Goal: Navigation & Orientation: Find specific page/section

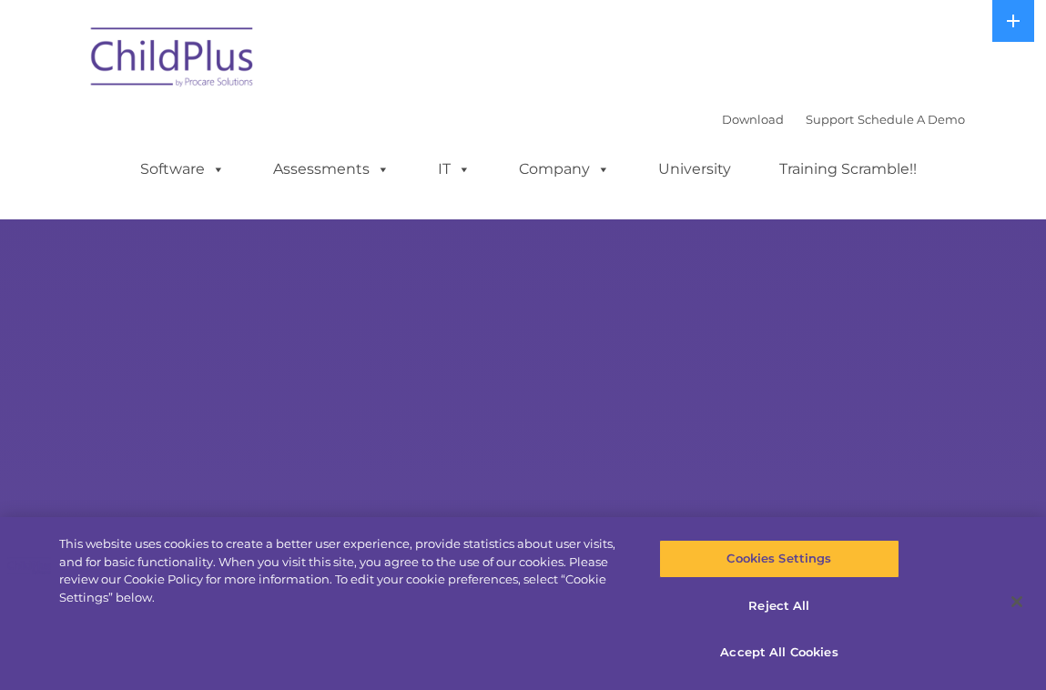
select select "MEDIUM"
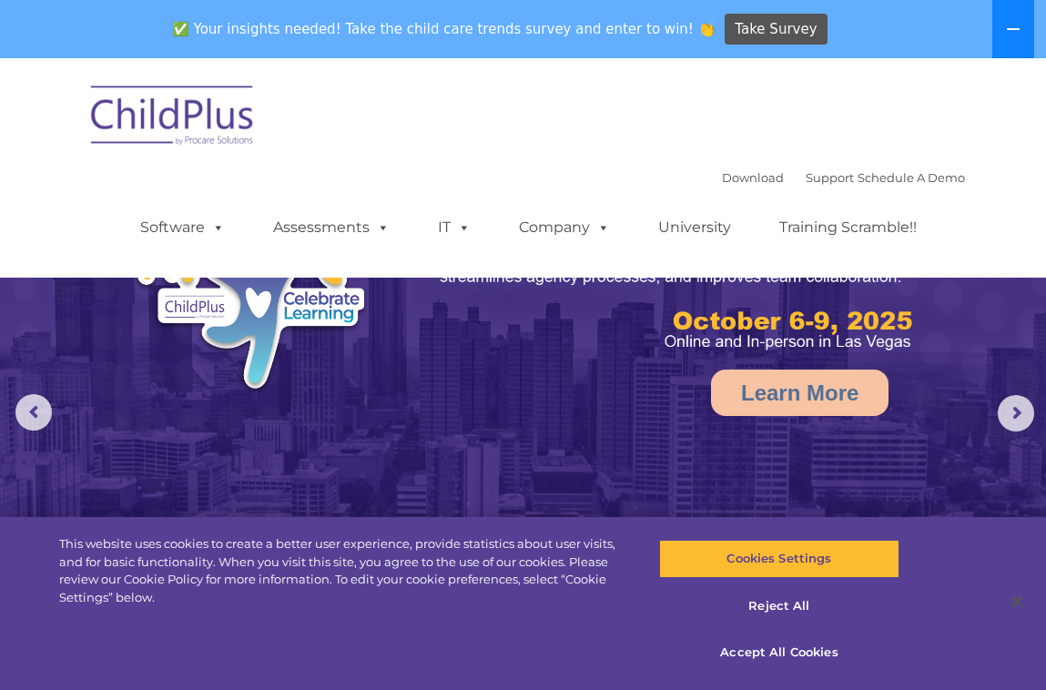
click at [1009, 46] on button at bounding box center [1013, 29] width 42 height 58
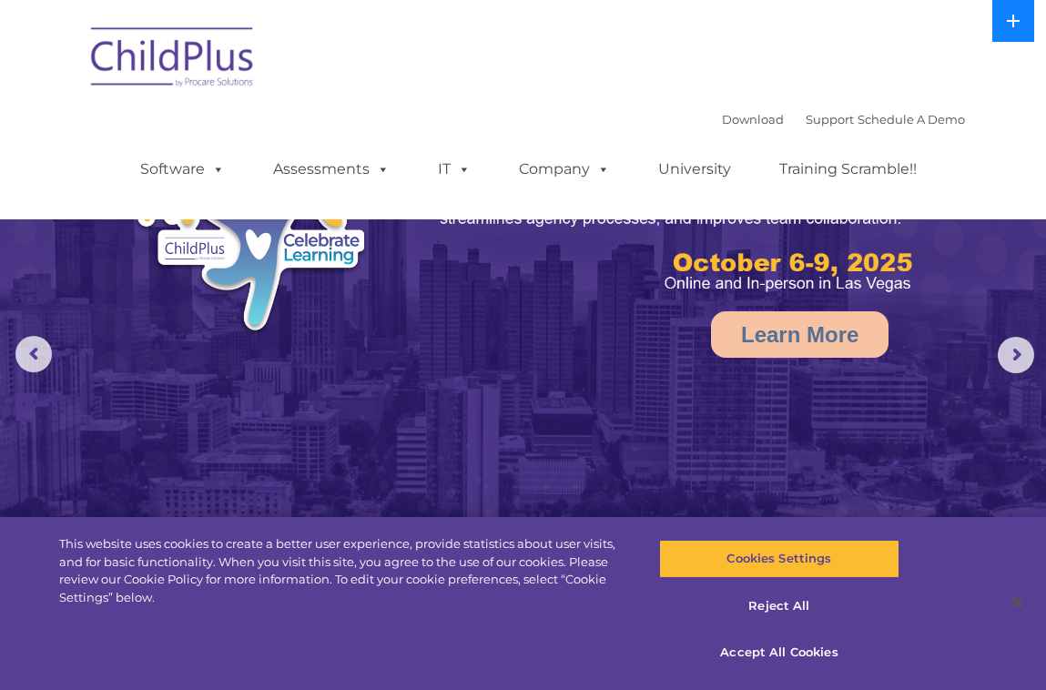
click at [1009, 41] on button at bounding box center [1013, 21] width 42 height 42
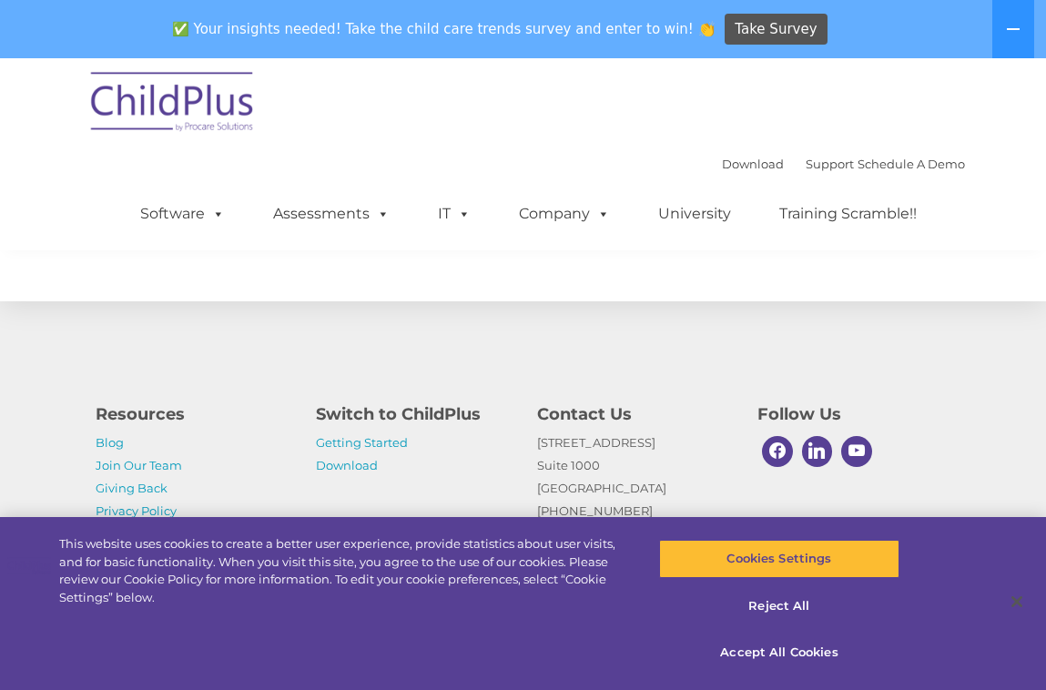
scroll to position [2175, 0]
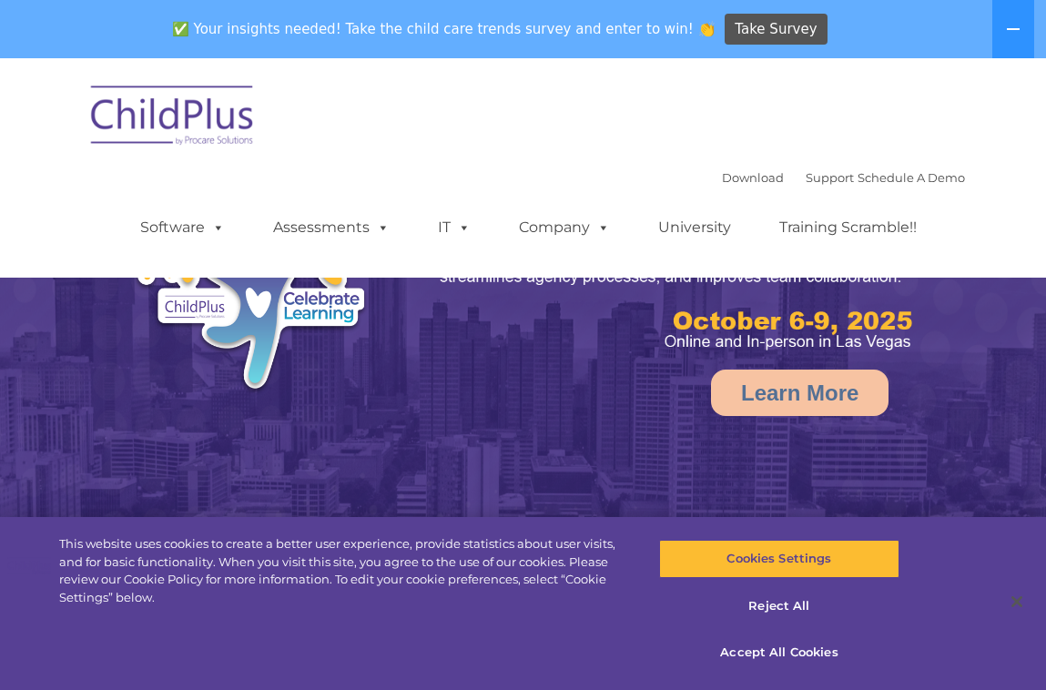
select select "MEDIUM"
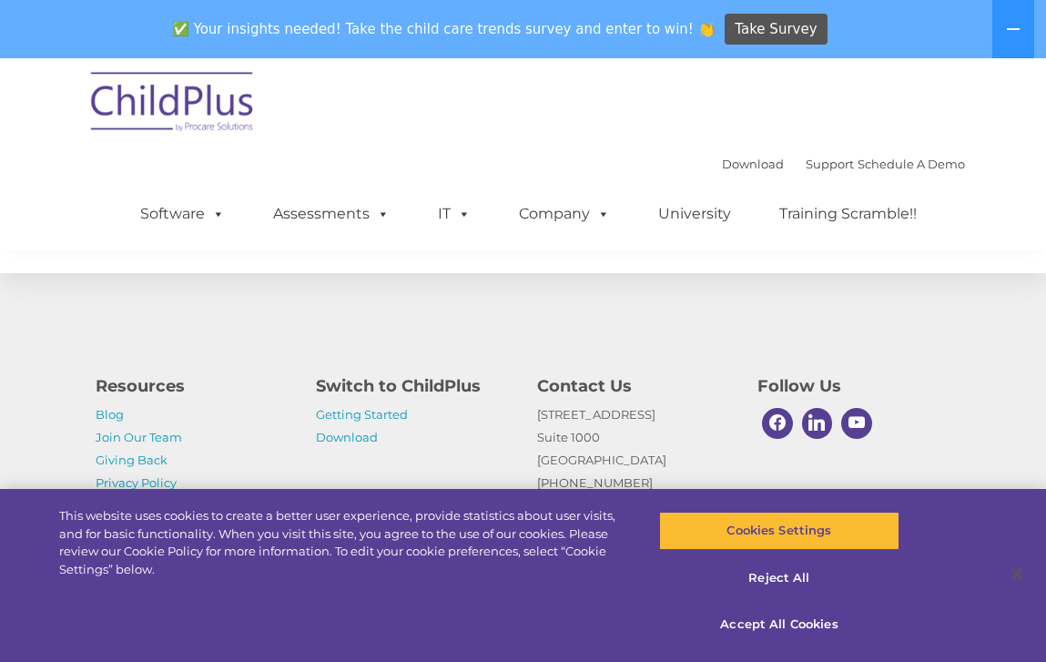
scroll to position [2203, 0]
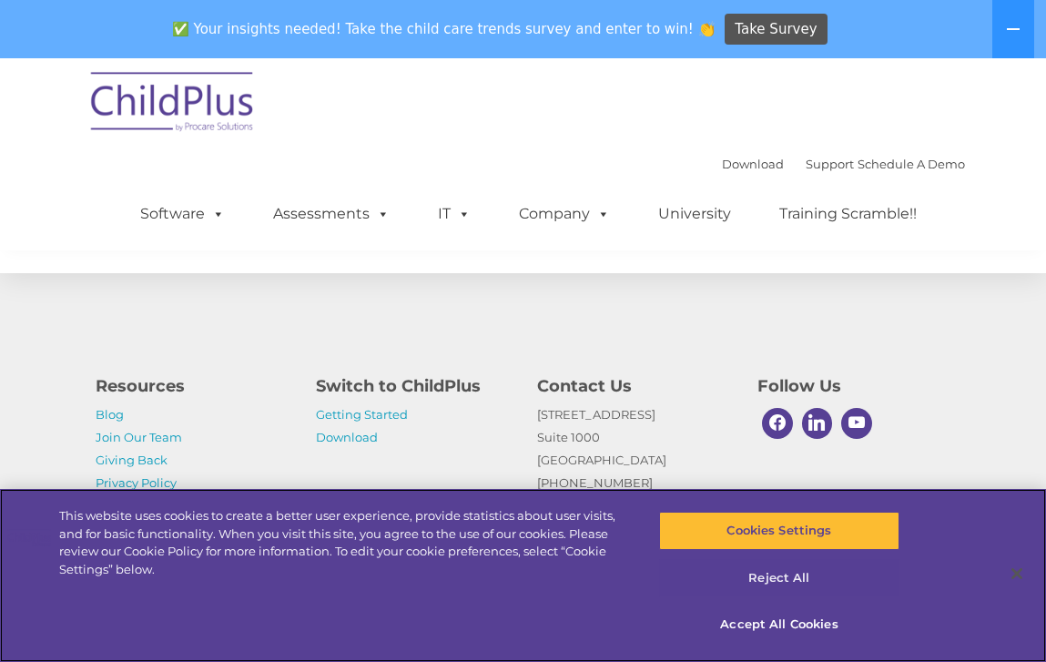
click at [787, 584] on button "Reject All" at bounding box center [779, 578] width 240 height 38
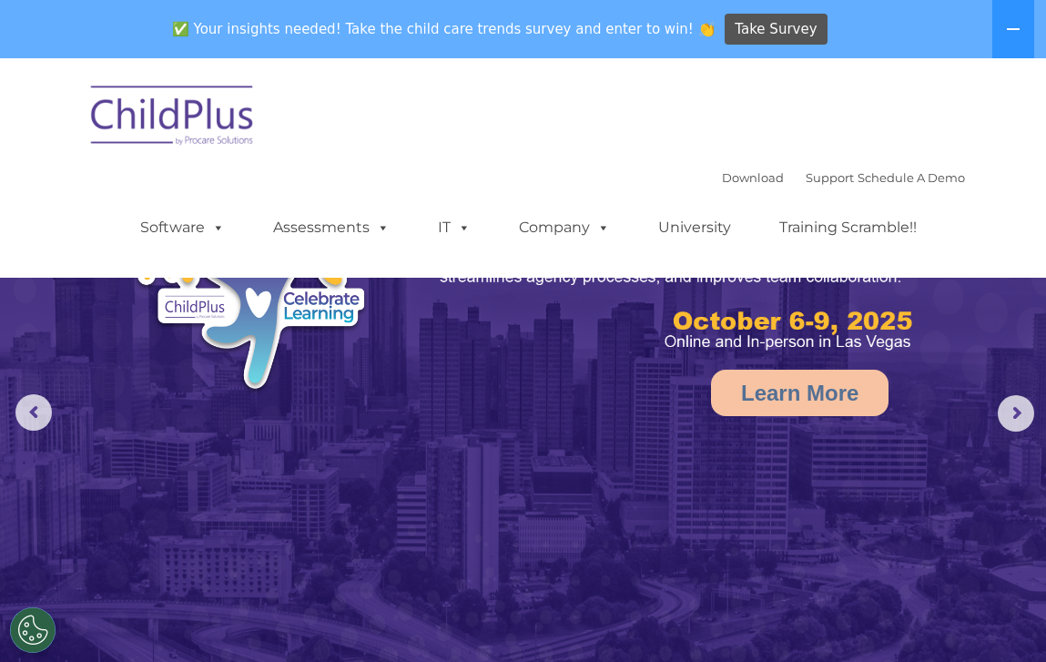
scroll to position [0, 0]
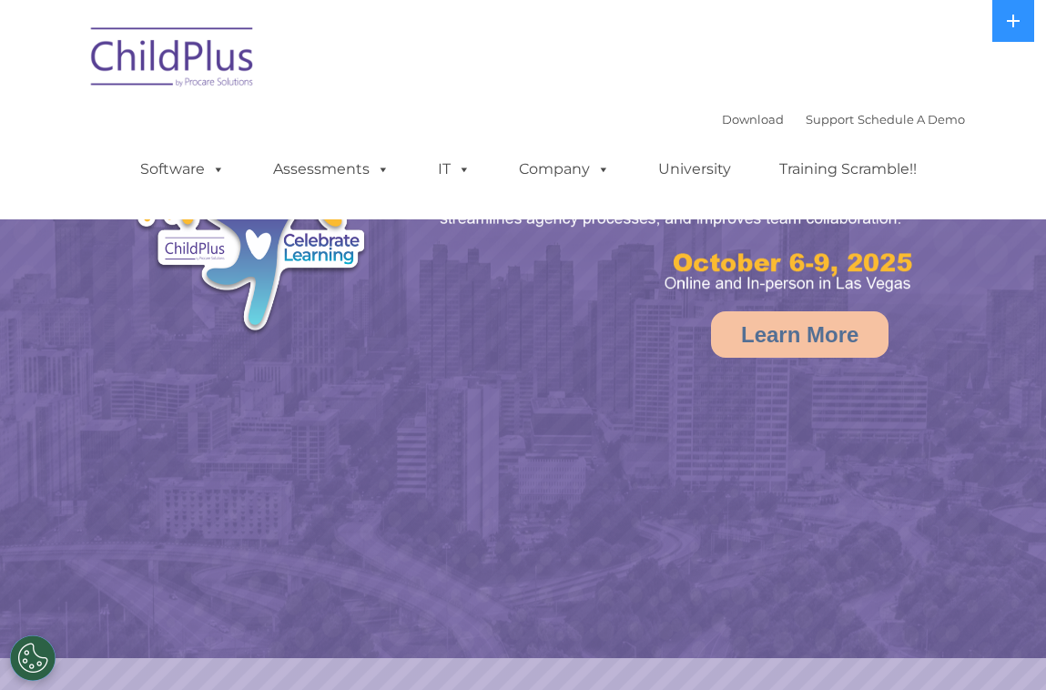
select select "MEDIUM"
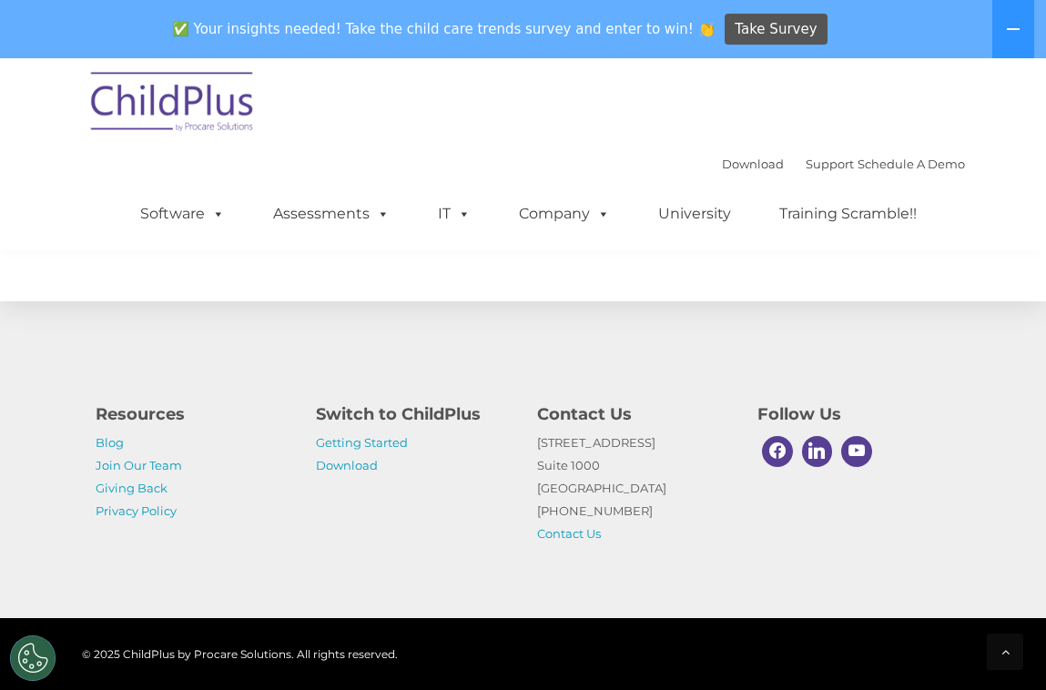
scroll to position [2175, 0]
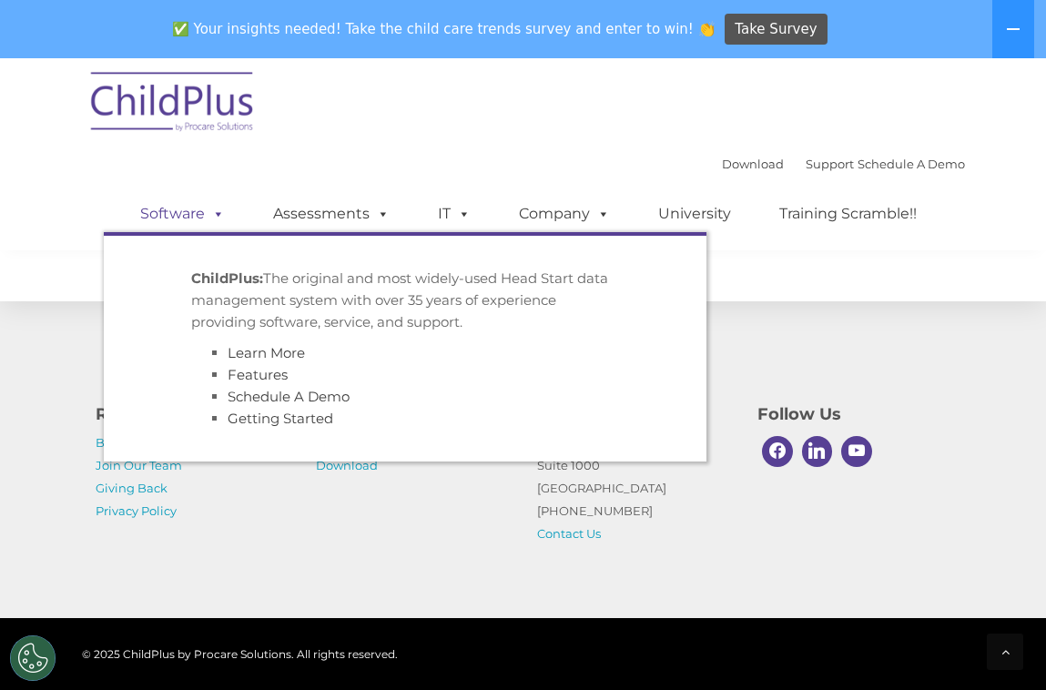
click at [218, 221] on span at bounding box center [215, 213] width 20 height 17
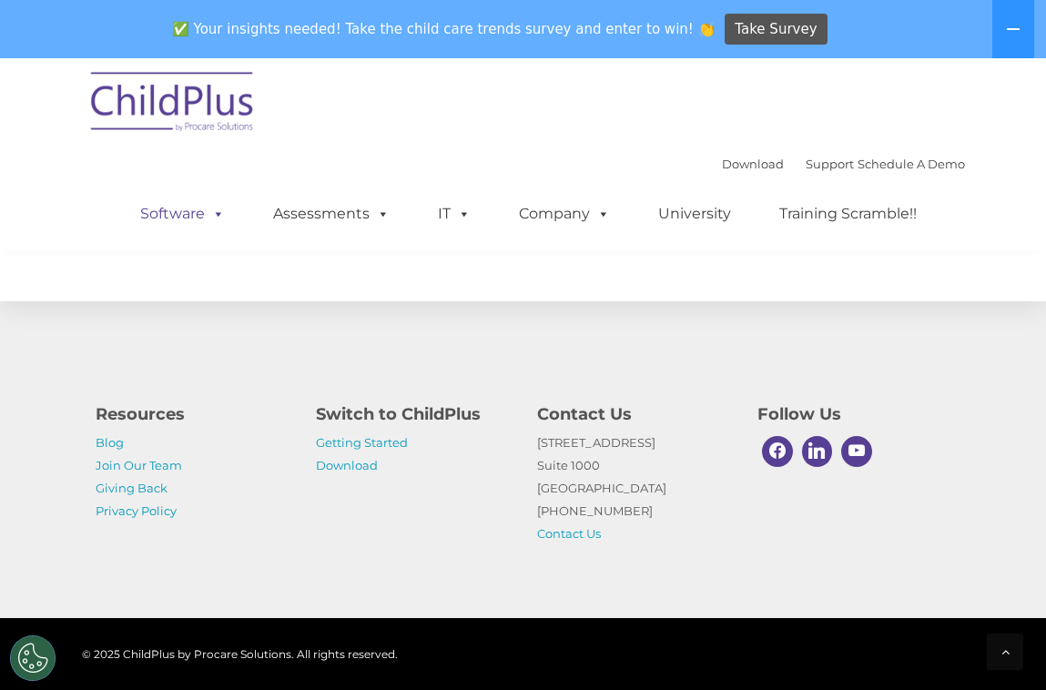
click at [218, 218] on span at bounding box center [215, 213] width 20 height 17
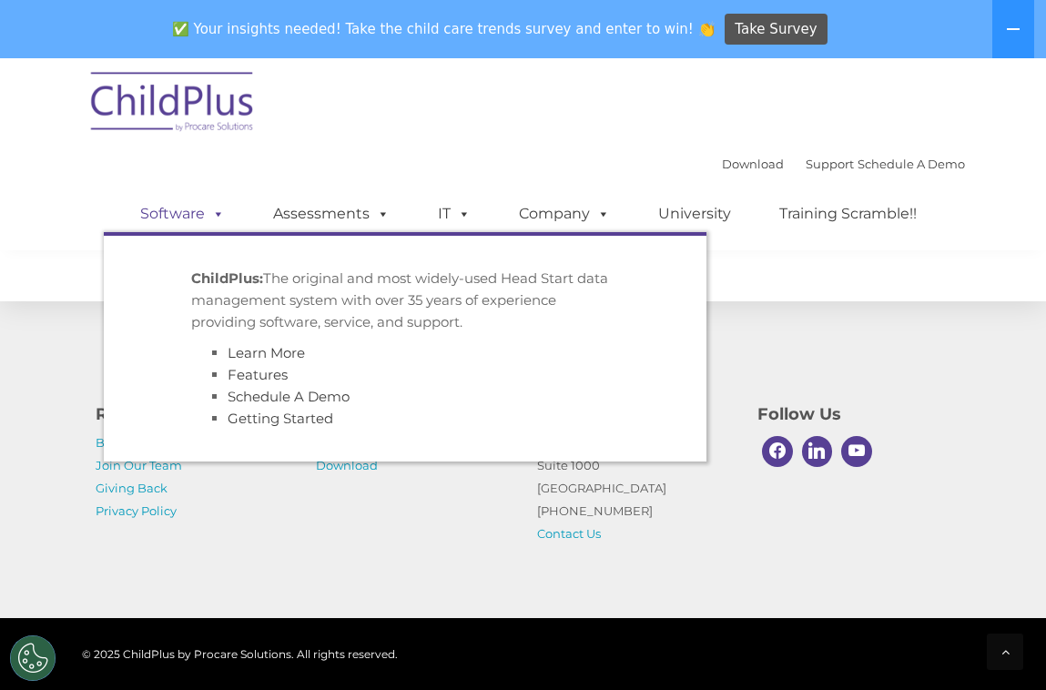
click at [218, 218] on span at bounding box center [215, 213] width 20 height 17
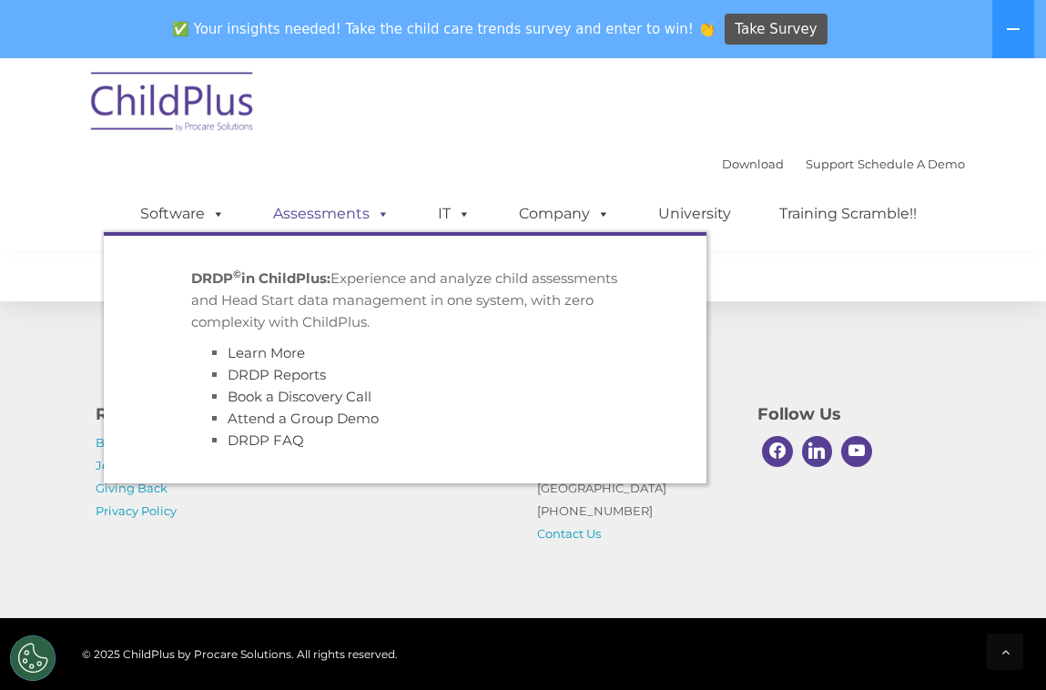
click at [367, 220] on link "Assessments" at bounding box center [331, 214] width 153 height 36
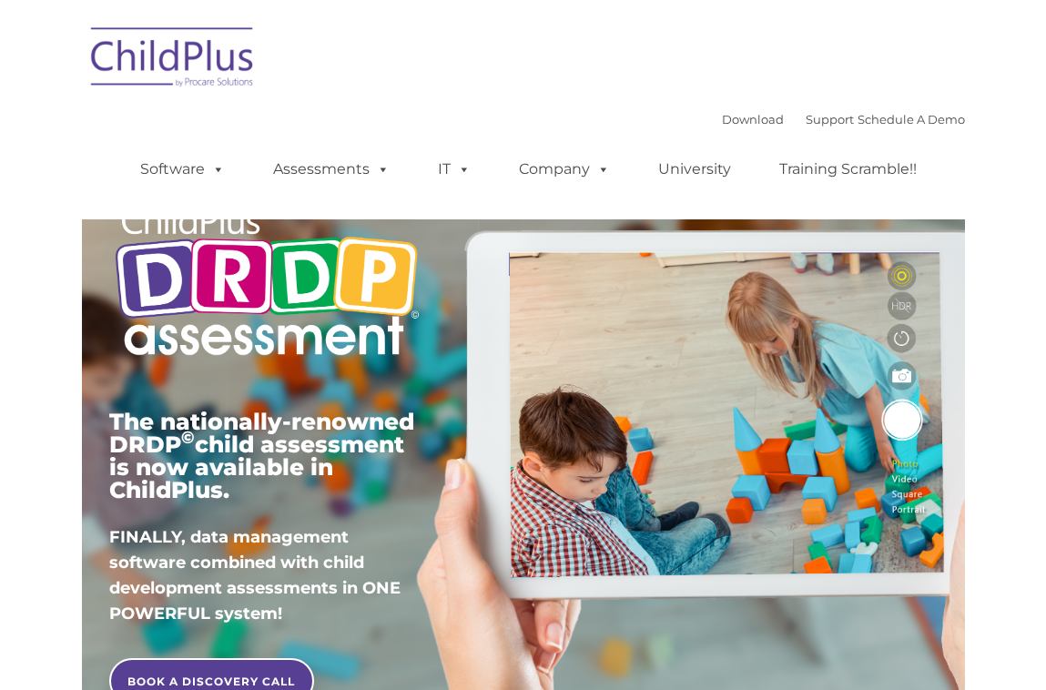
type input ""
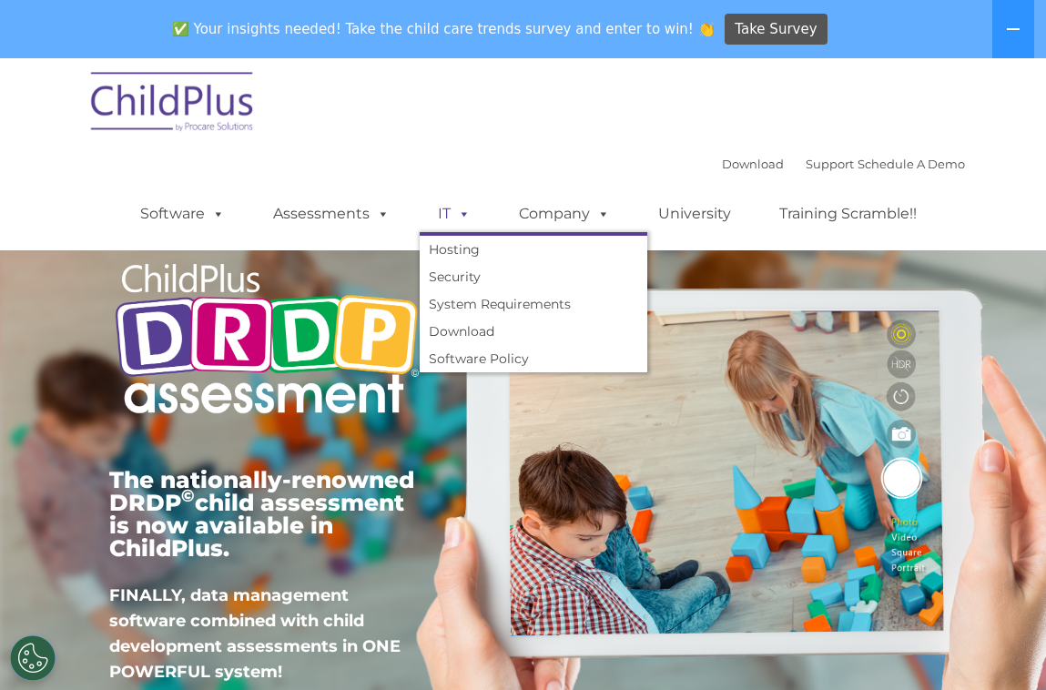
click at [457, 213] on span at bounding box center [461, 213] width 20 height 17
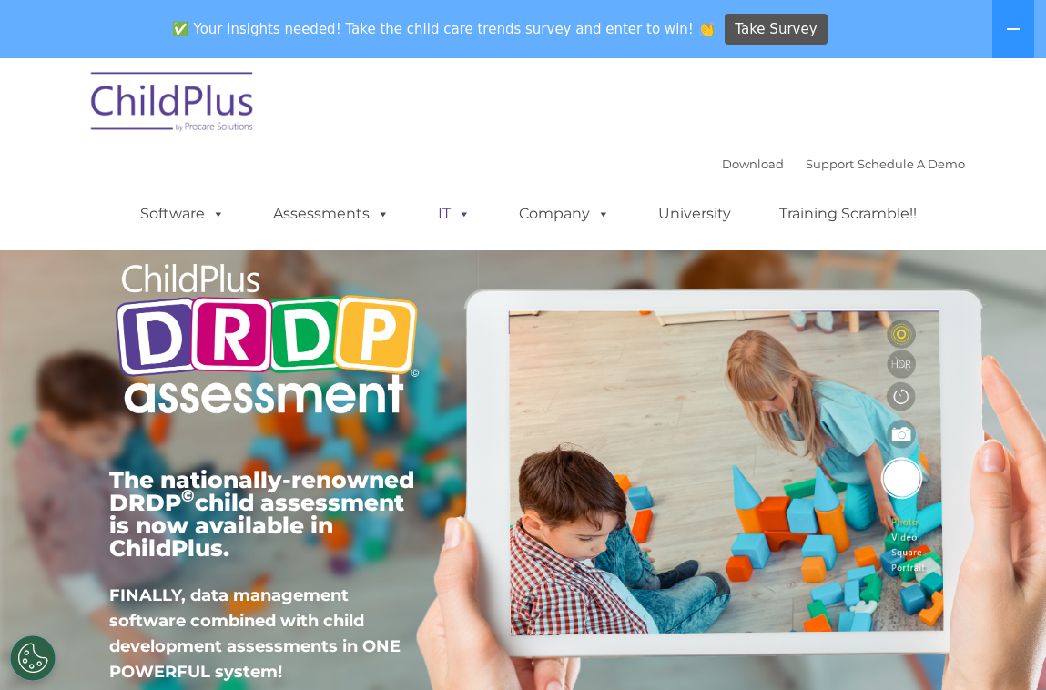
click at [457, 213] on span at bounding box center [461, 213] width 20 height 17
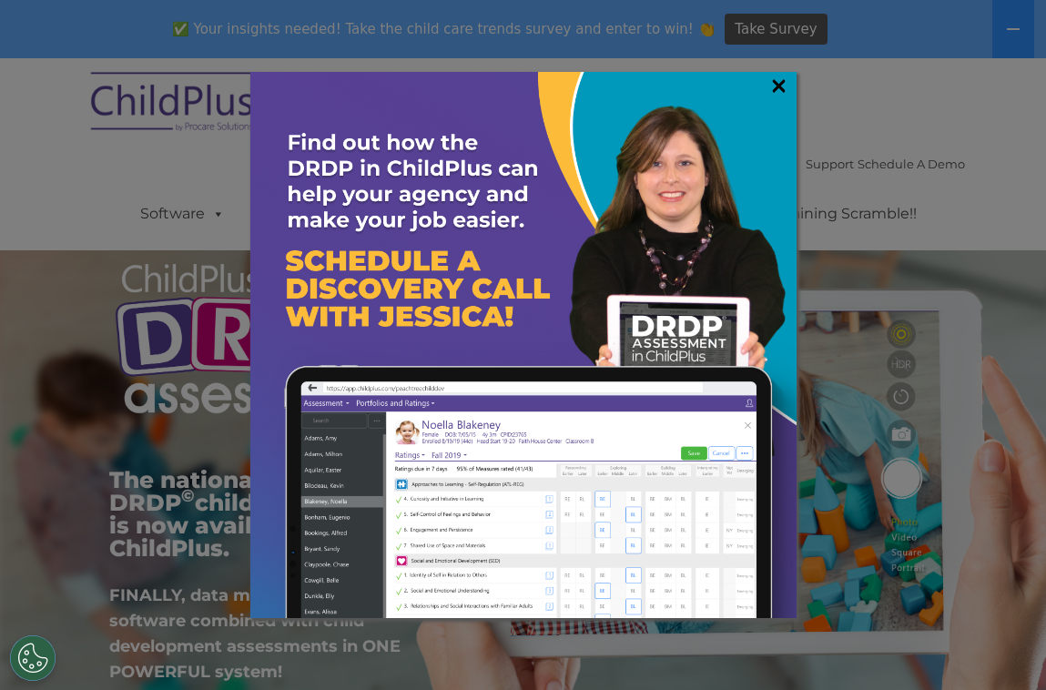
click at [787, 85] on link "×" at bounding box center [778, 85] width 21 height 18
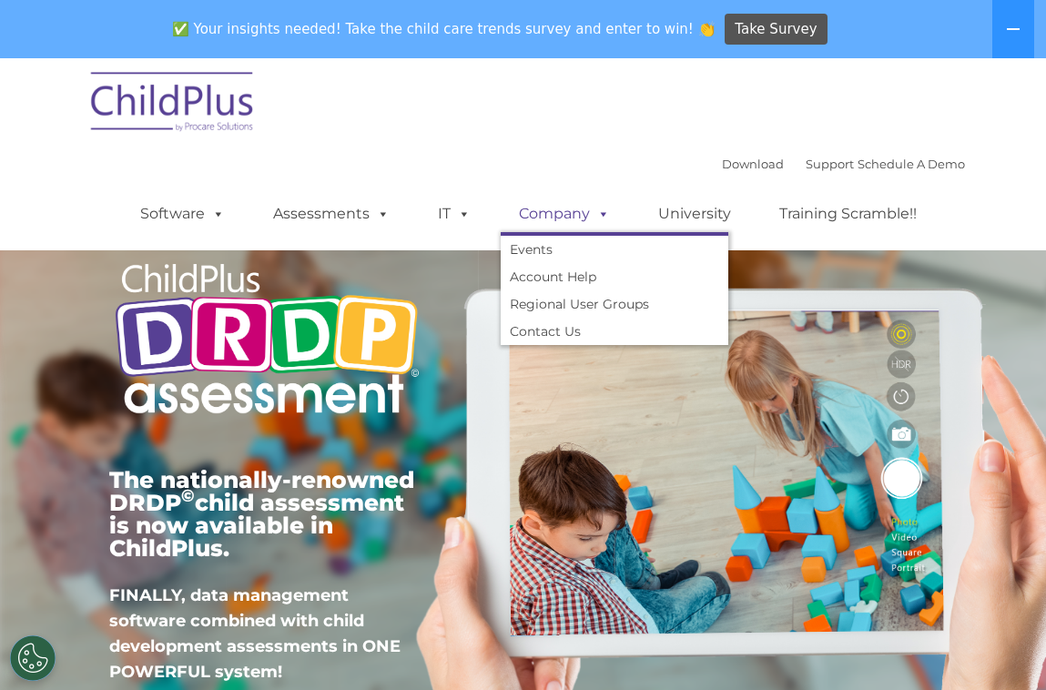
click at [540, 223] on link "Company" at bounding box center [564, 214] width 127 height 36
click at [600, 218] on span at bounding box center [600, 213] width 20 height 17
